Goal: Transaction & Acquisition: Purchase product/service

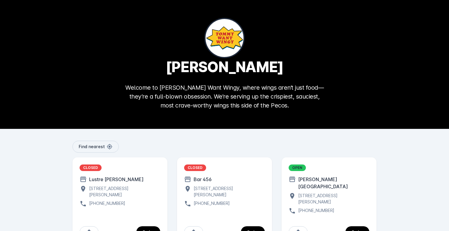
scroll to position [17, 0]
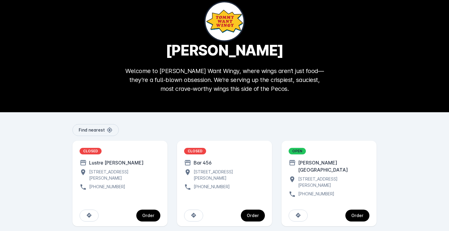
click at [295, 150] on div "OPEN" at bounding box center [296, 151] width 17 height 7
click at [353, 213] on div "Order" at bounding box center [357, 215] width 12 height 4
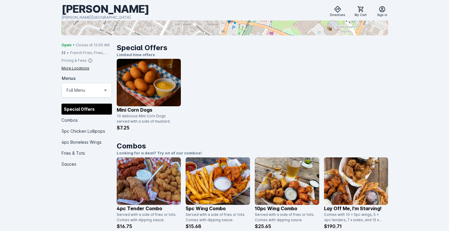
scroll to position [168, 0]
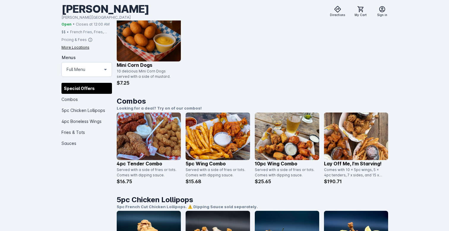
click at [142, 131] on img at bounding box center [149, 135] width 64 height 47
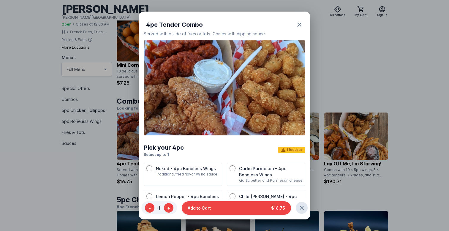
scroll to position [0, 0]
click at [138, 128] on div at bounding box center [224, 115] width 449 height 231
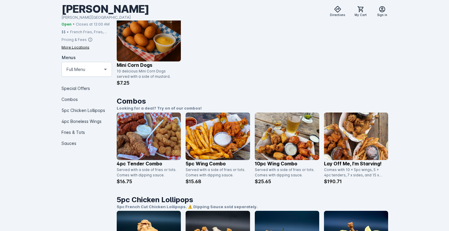
scroll to position [168, 0]
click at [138, 128] on img at bounding box center [149, 135] width 64 height 47
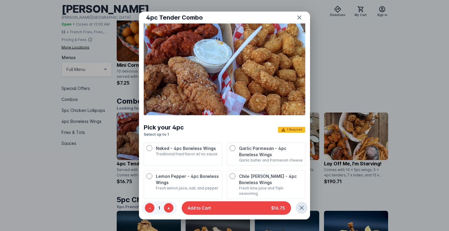
scroll to position [0, 0]
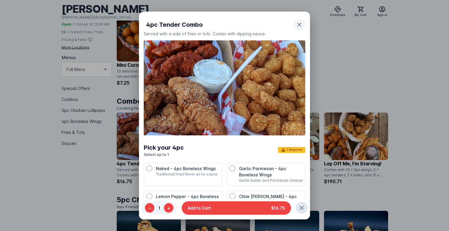
click at [300, 20] on span "button" at bounding box center [299, 25] width 14 height 14
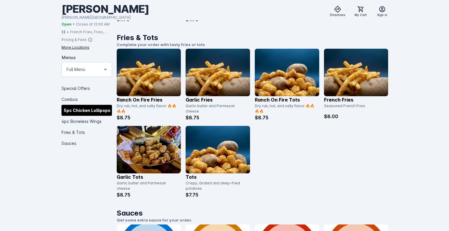
scroll to position [1002, 0]
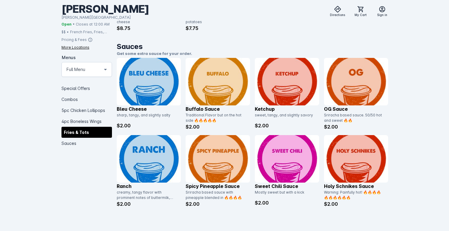
click at [88, 39] on icon at bounding box center [90, 39] width 5 height 5
